Goal: Answer question/provide support

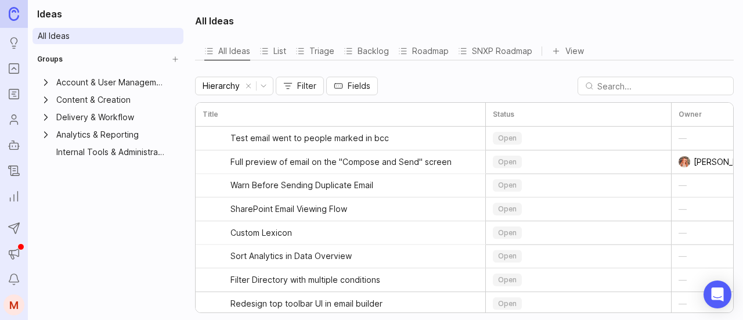
click at [16, 74] on rect "Portal" at bounding box center [14, 69] width 10 height 10
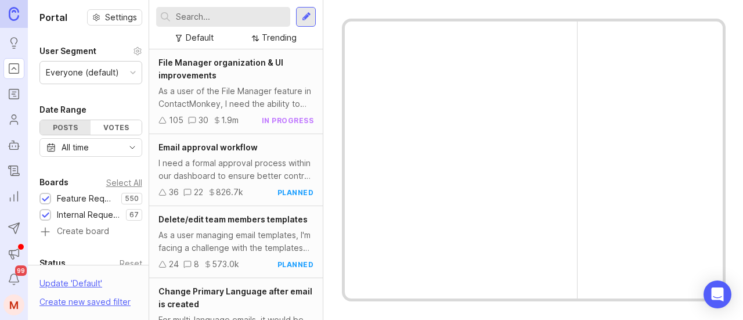
click at [205, 16] on input "text" at bounding box center [231, 16] width 110 height 13
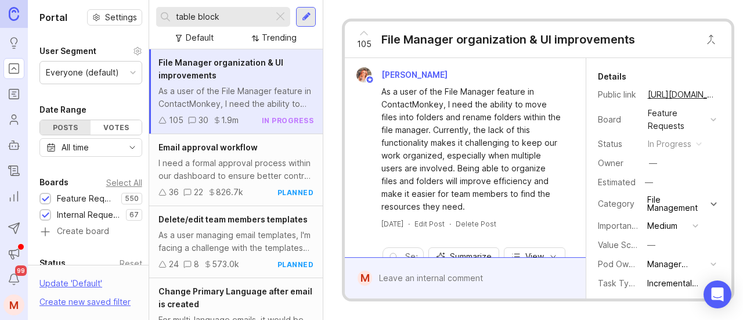
type input "table block"
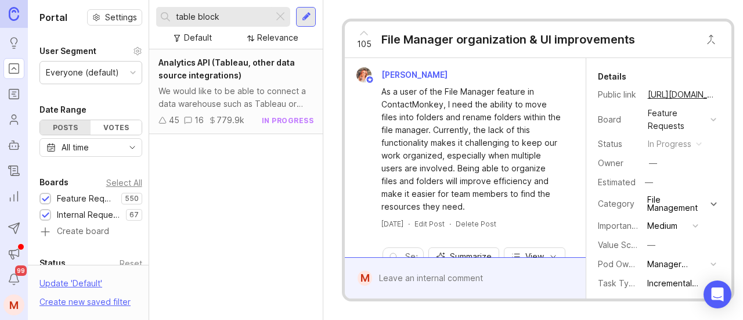
scroll to position [174, 0]
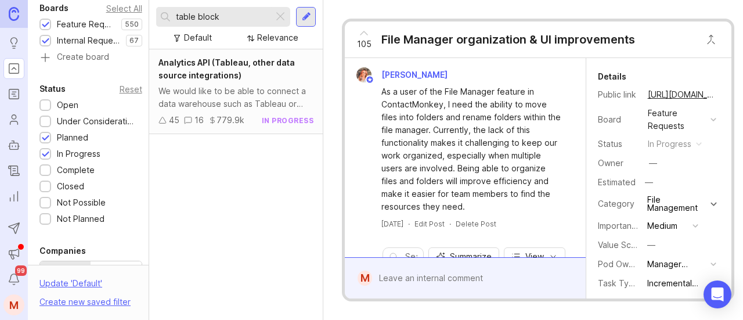
click at [45, 102] on div at bounding box center [46, 106] width 8 height 9
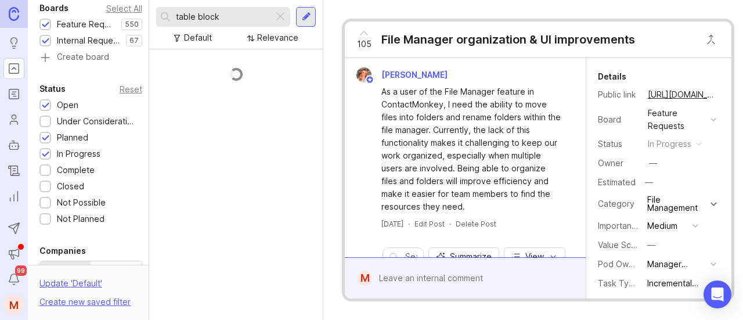
click at [43, 120] on div at bounding box center [46, 122] width 8 height 9
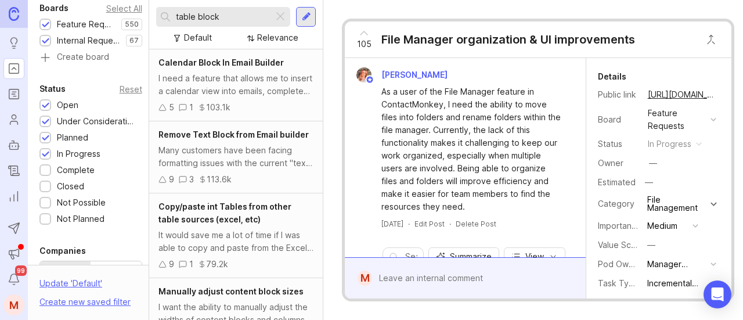
click at [42, 204] on div at bounding box center [46, 203] width 8 height 9
click at [42, 220] on div at bounding box center [46, 219] width 8 height 9
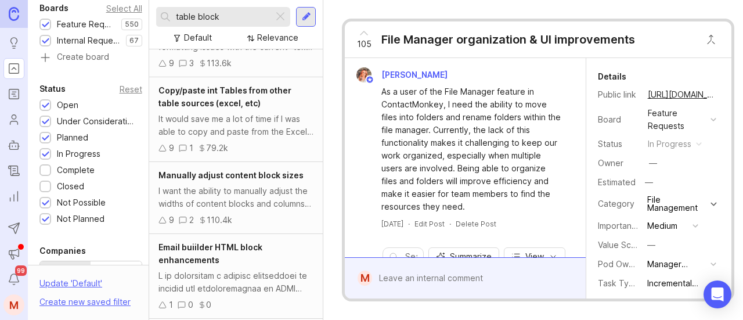
scroll to position [174, 0]
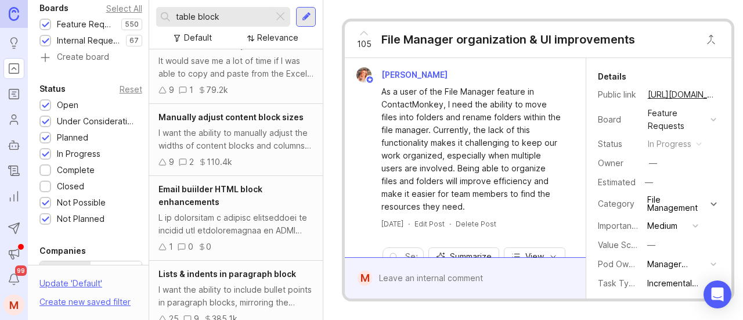
click at [264, 151] on div "I want the ability to manually adjust the widths of content blocks and columns …" at bounding box center [235, 139] width 155 height 26
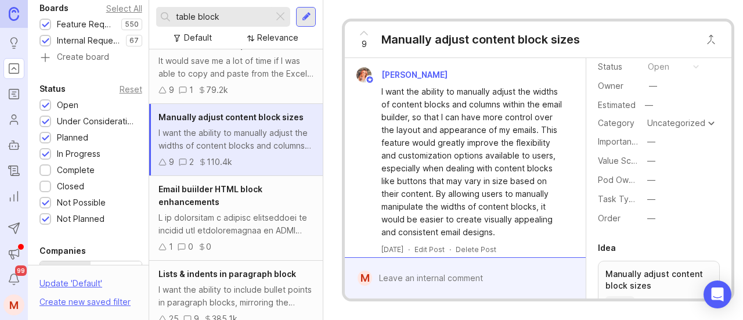
scroll to position [290, 0]
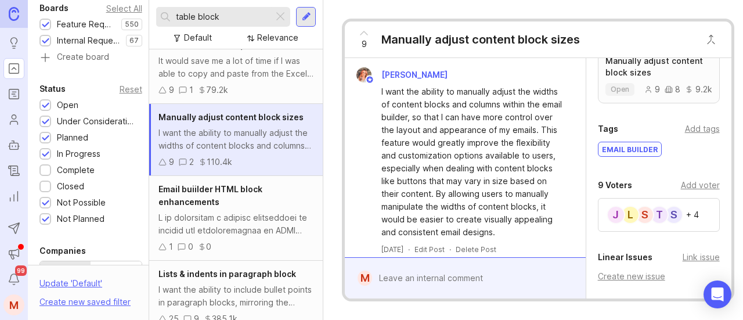
click at [689, 179] on div "Add voter" at bounding box center [700, 185] width 39 height 13
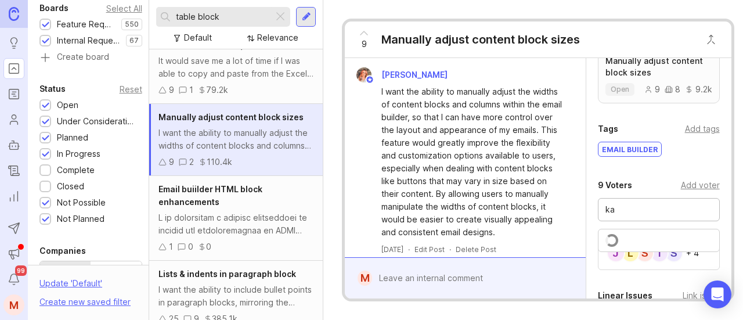
type input "k"
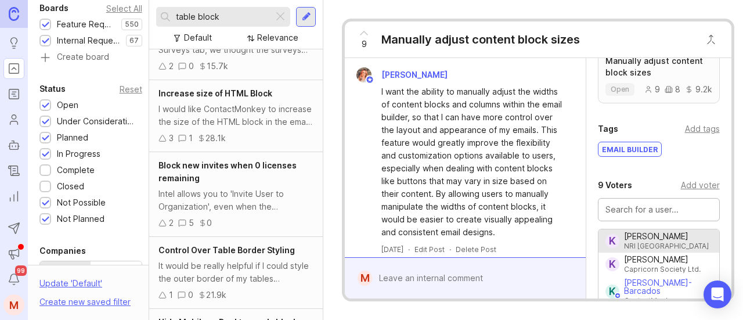
scroll to position [580, 0]
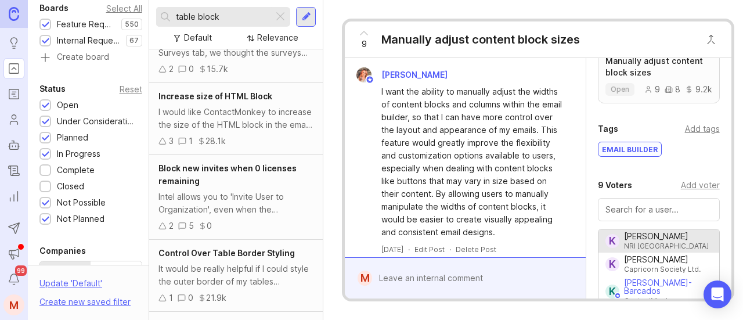
drag, startPoint x: 230, startPoint y: 19, endPoint x: 192, endPoint y: 19, distance: 37.7
click at [192, 19] on input "table block" at bounding box center [222, 16] width 93 height 13
type input "table"
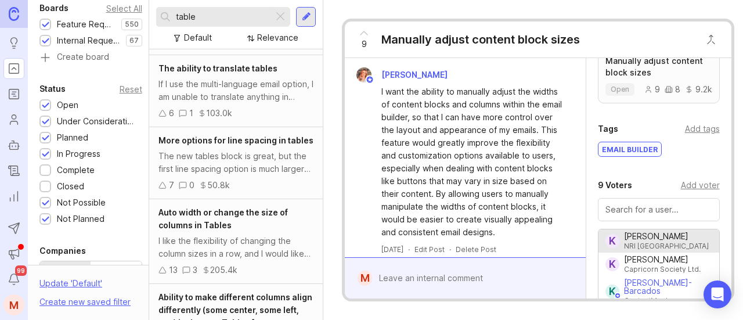
scroll to position [723, 0]
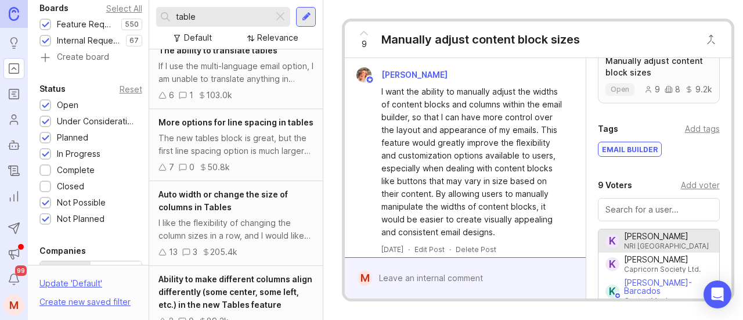
click at [256, 153] on div "The new tables block is great, but the first line spacing option is much larger…" at bounding box center [235, 145] width 155 height 26
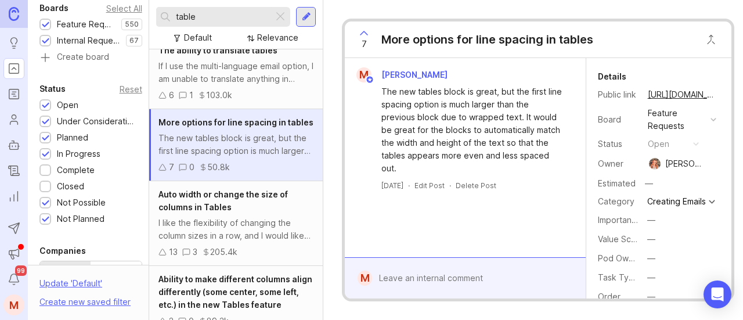
scroll to position [781, 0]
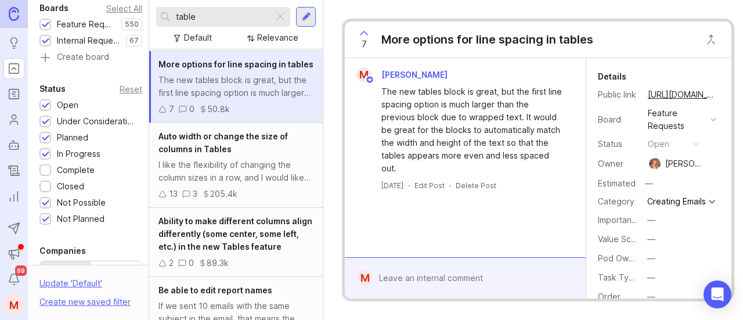
click at [244, 170] on div "I like the flexibility of changing the column sizes in a row, and I would like …" at bounding box center [235, 171] width 155 height 26
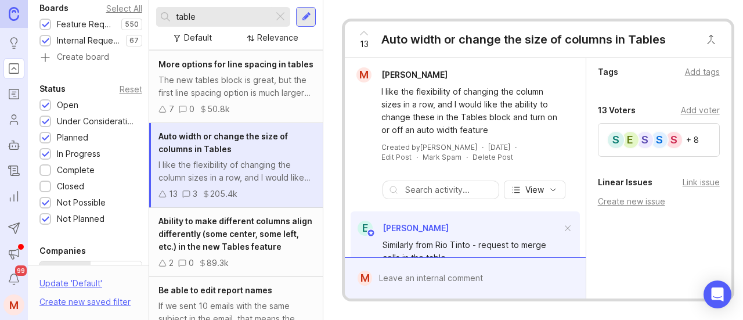
scroll to position [348, 0]
click at [698, 115] on div "Add voter" at bounding box center [700, 109] width 39 height 13
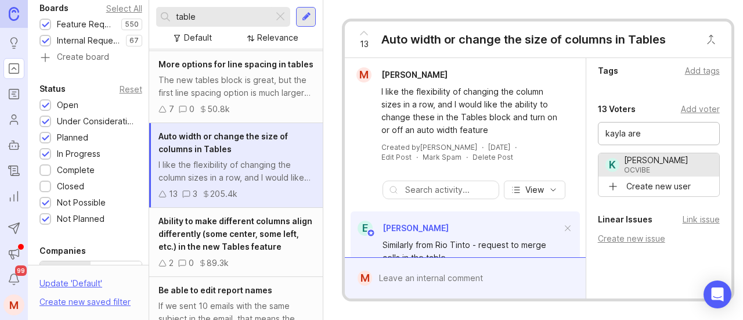
type input "[PERSON_NAME]"
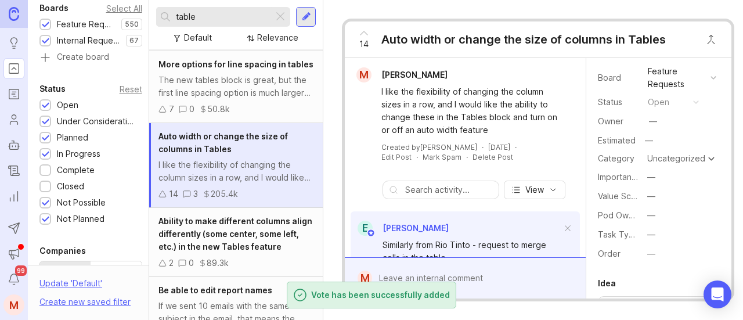
scroll to position [0, 0]
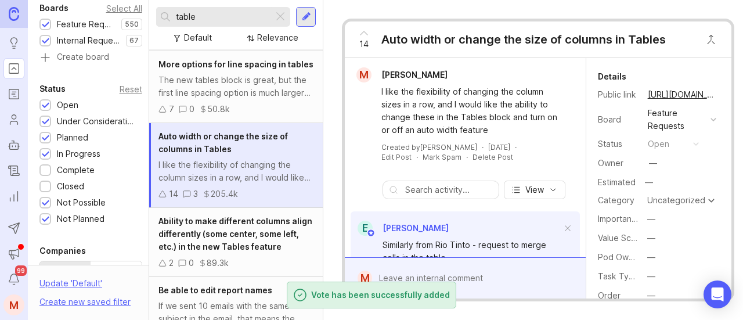
click at [671, 94] on link "[URL][DOMAIN_NAME]" at bounding box center [681, 94] width 75 height 15
